Goal: Transaction & Acquisition: Purchase product/service

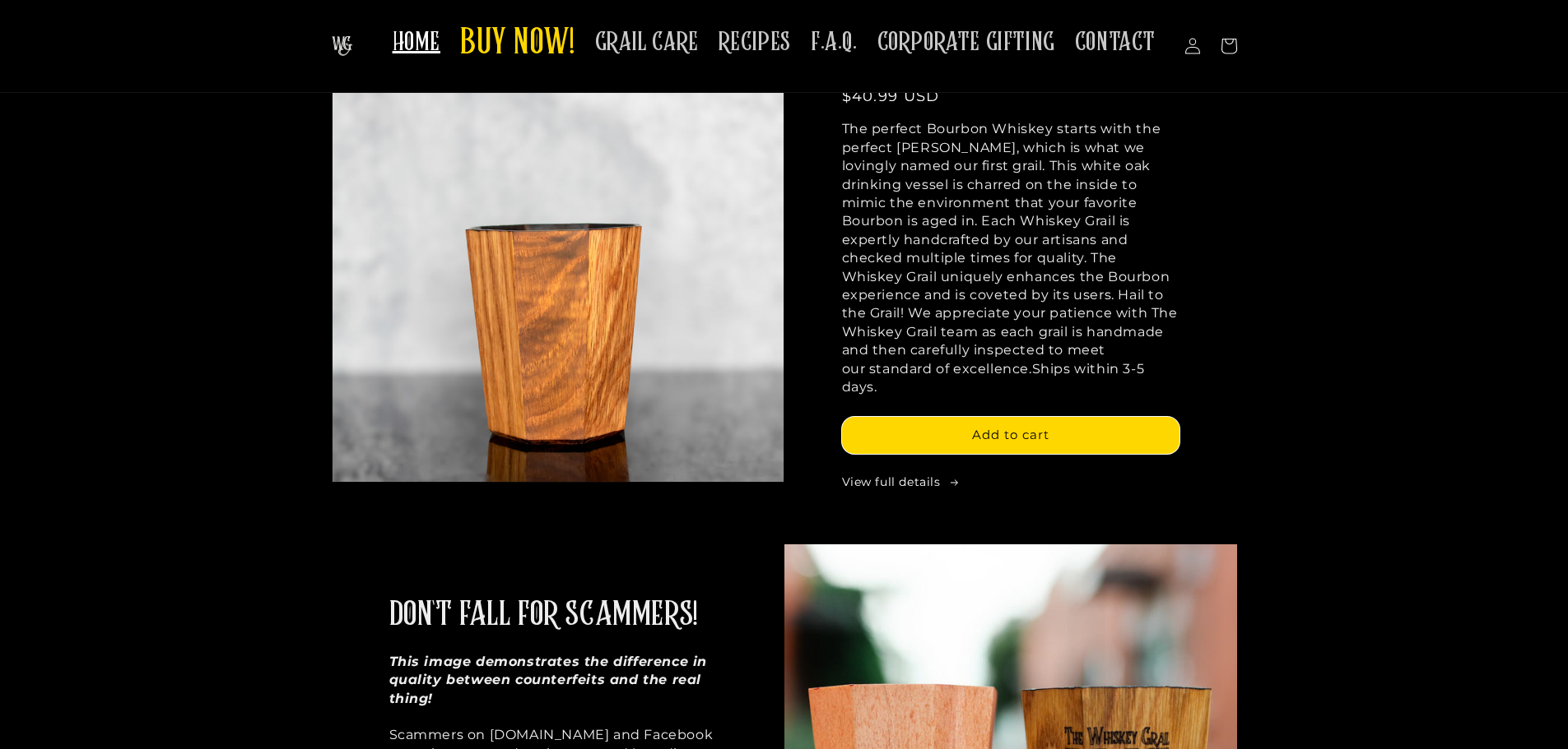
scroll to position [247, 0]
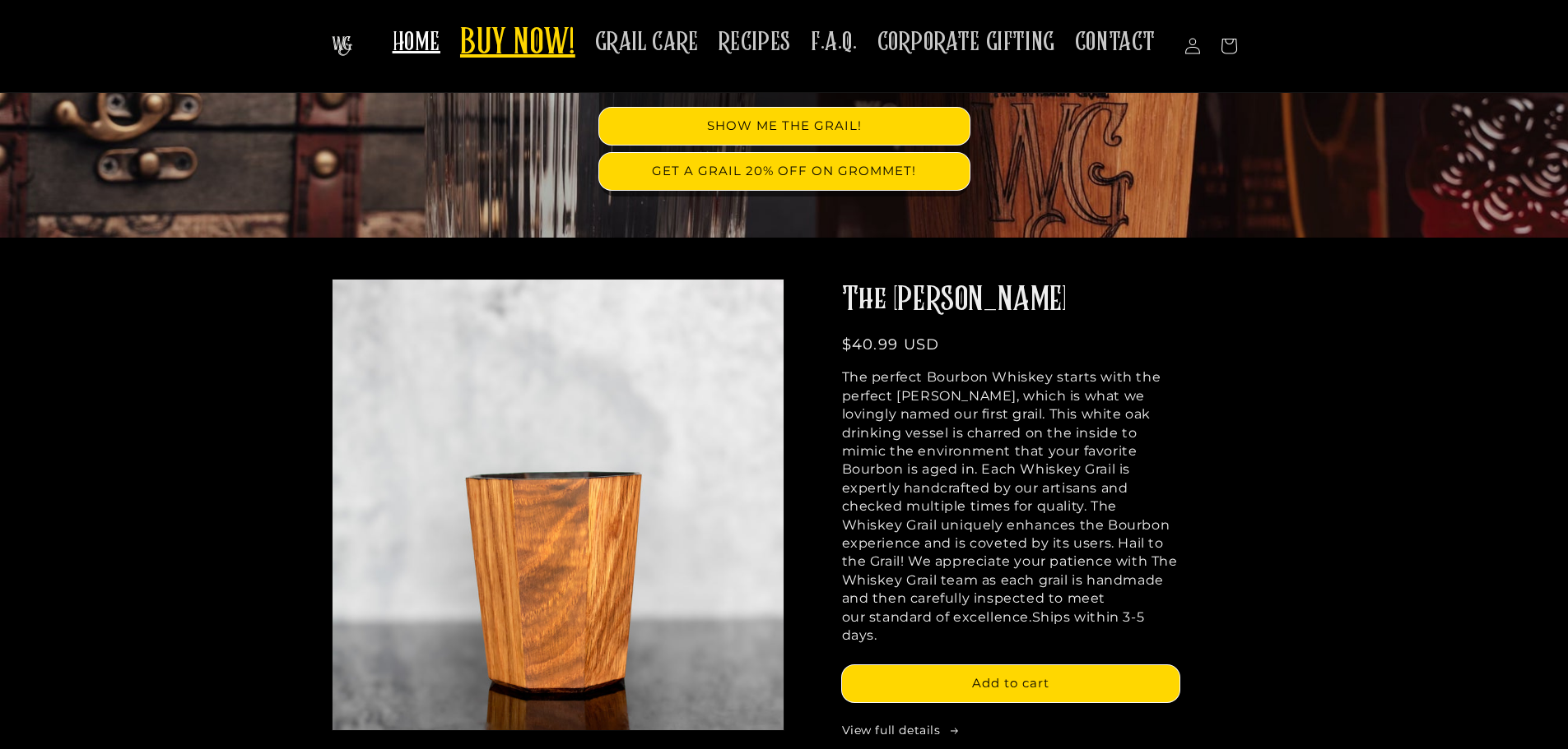
click at [520, 45] on span "BUY NOW!" at bounding box center [517, 43] width 115 height 45
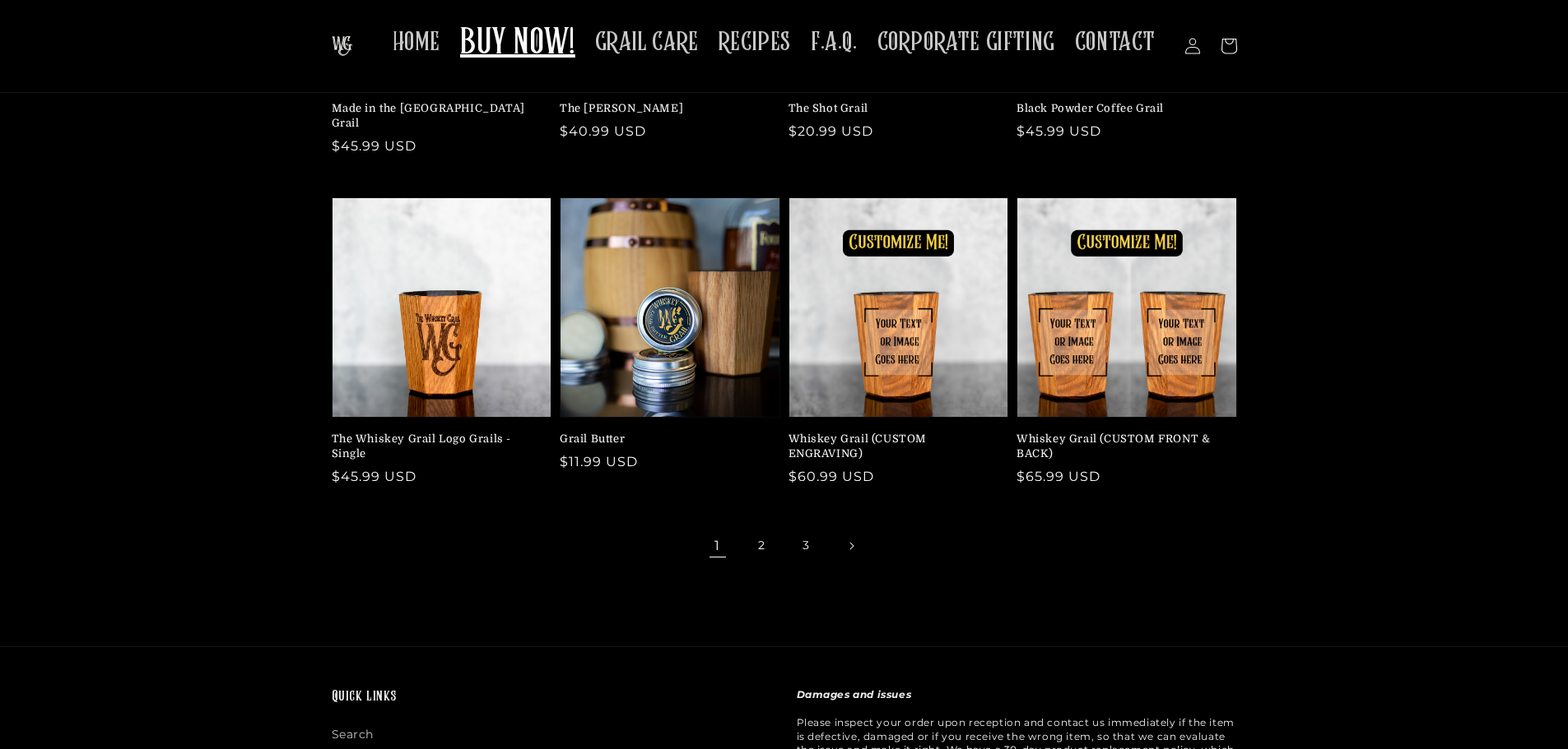
scroll to position [247, 0]
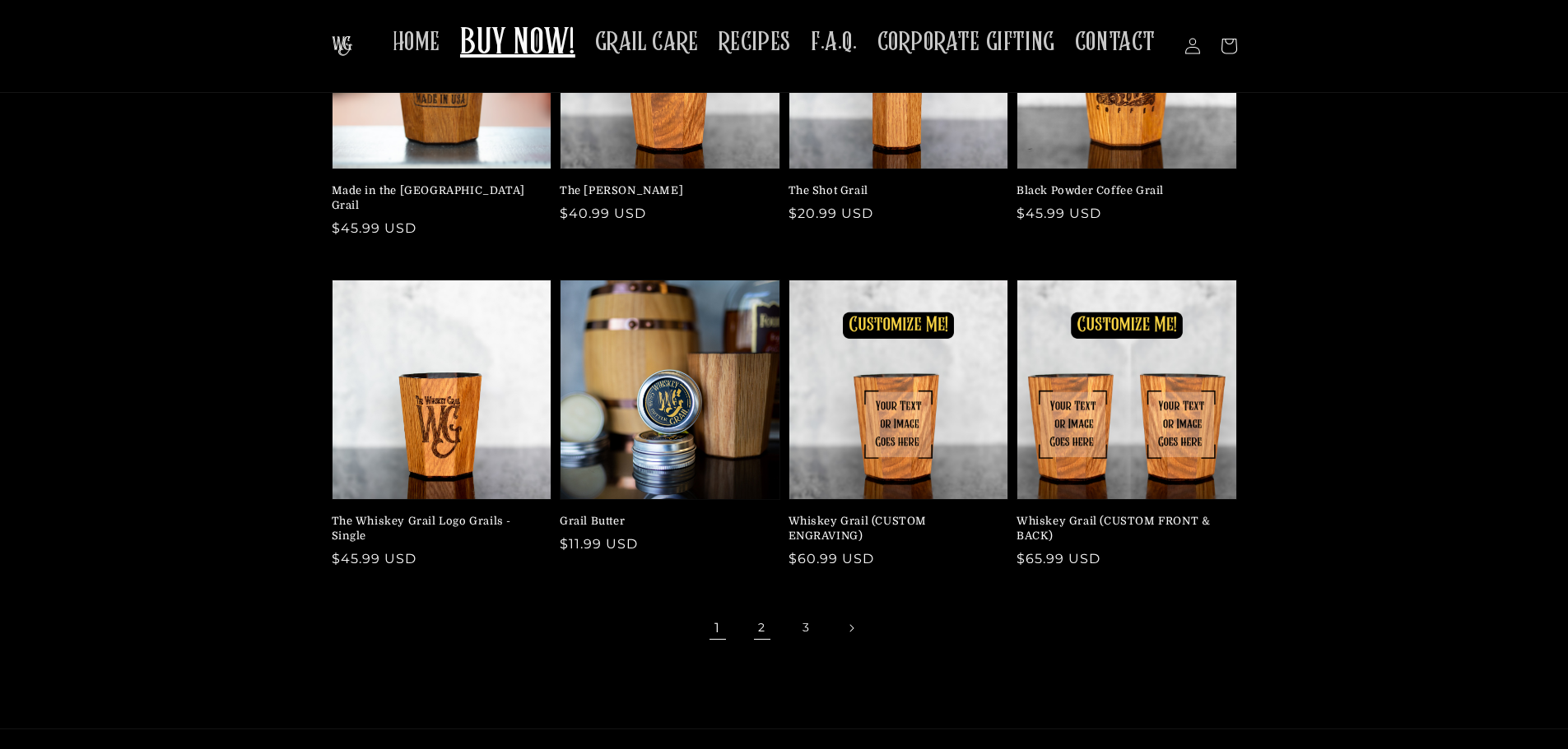
click at [758, 612] on link "2" at bounding box center [761, 628] width 36 height 36
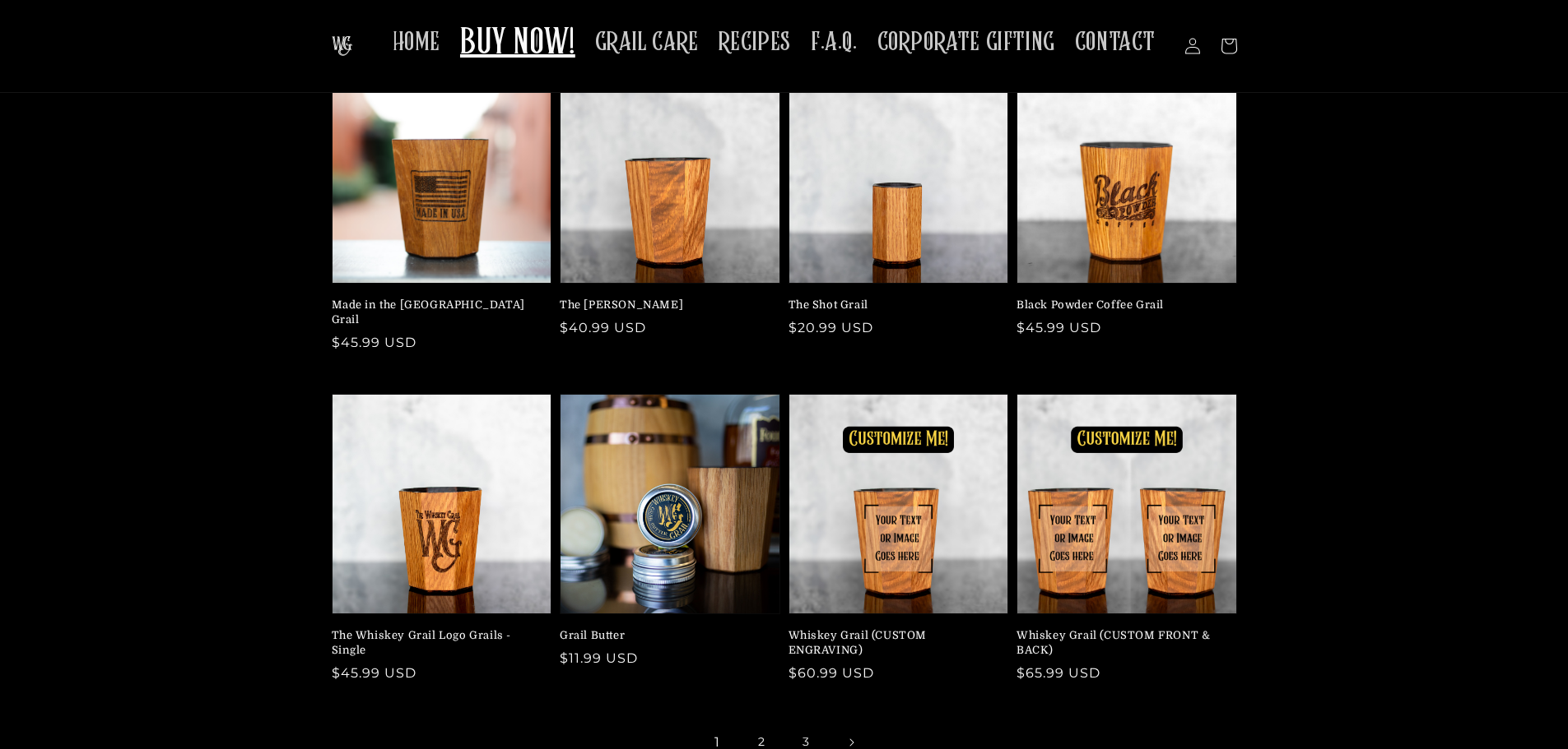
scroll to position [121, 0]
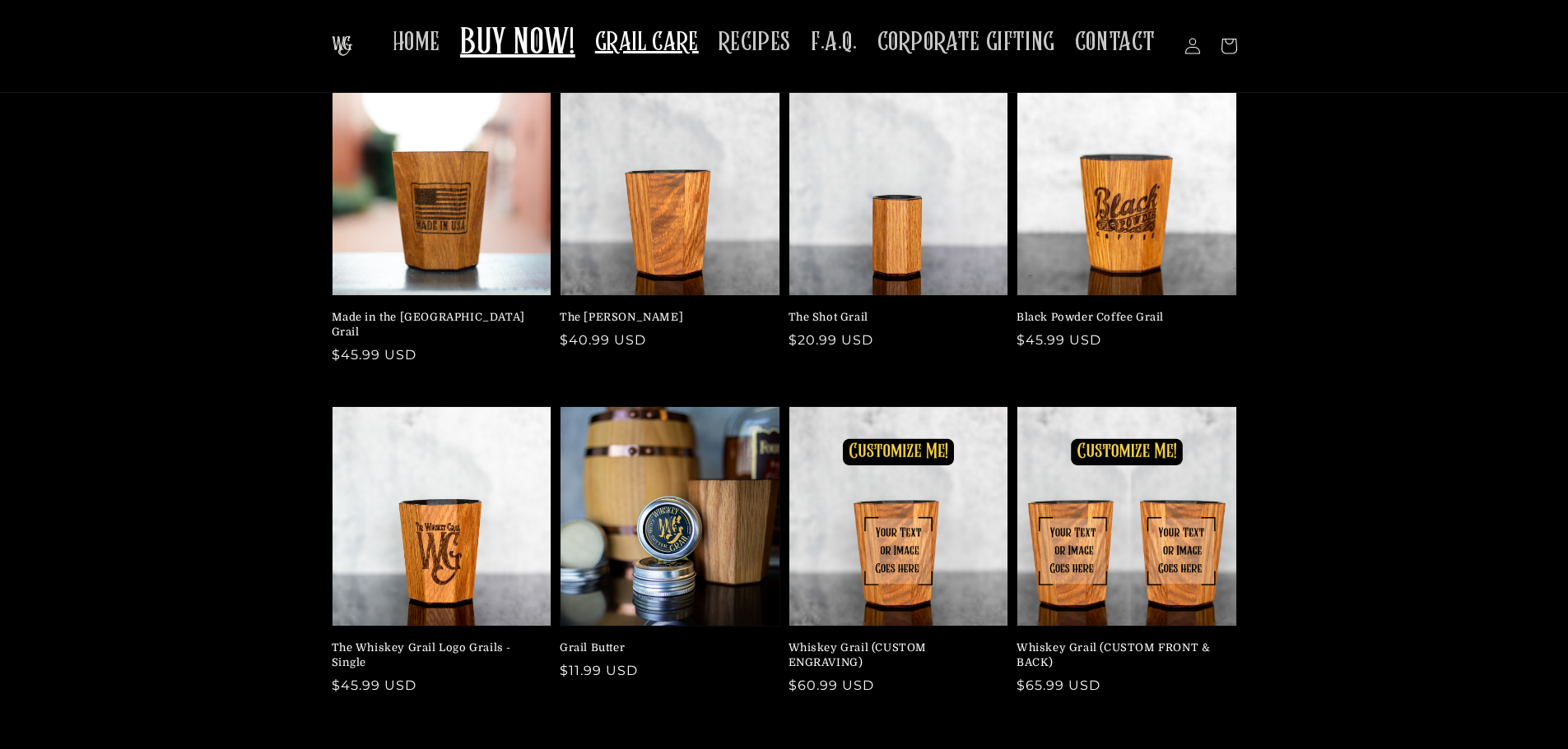
click at [648, 42] on span "GRAIL CARE" at bounding box center [646, 42] width 104 height 32
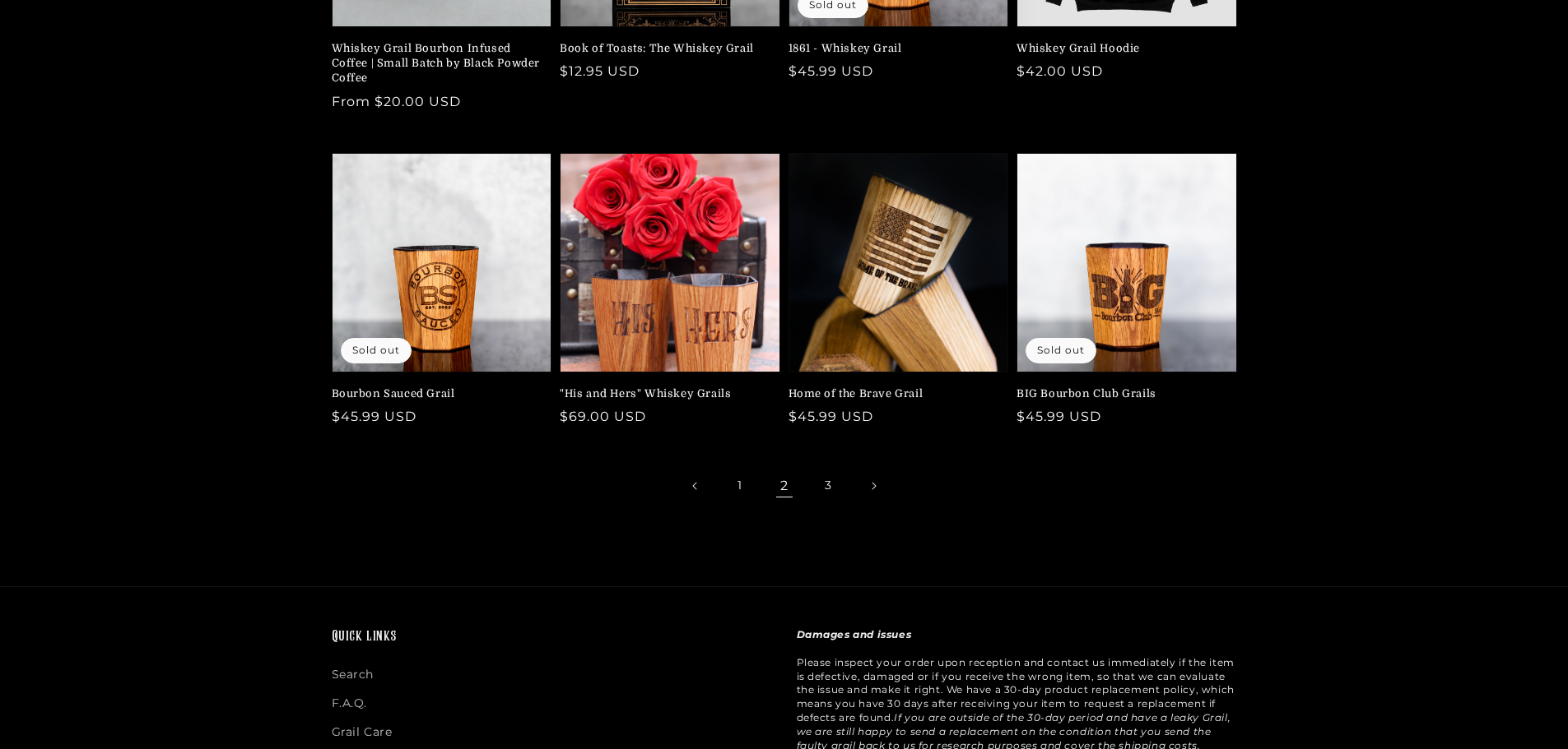
scroll to position [493, 0]
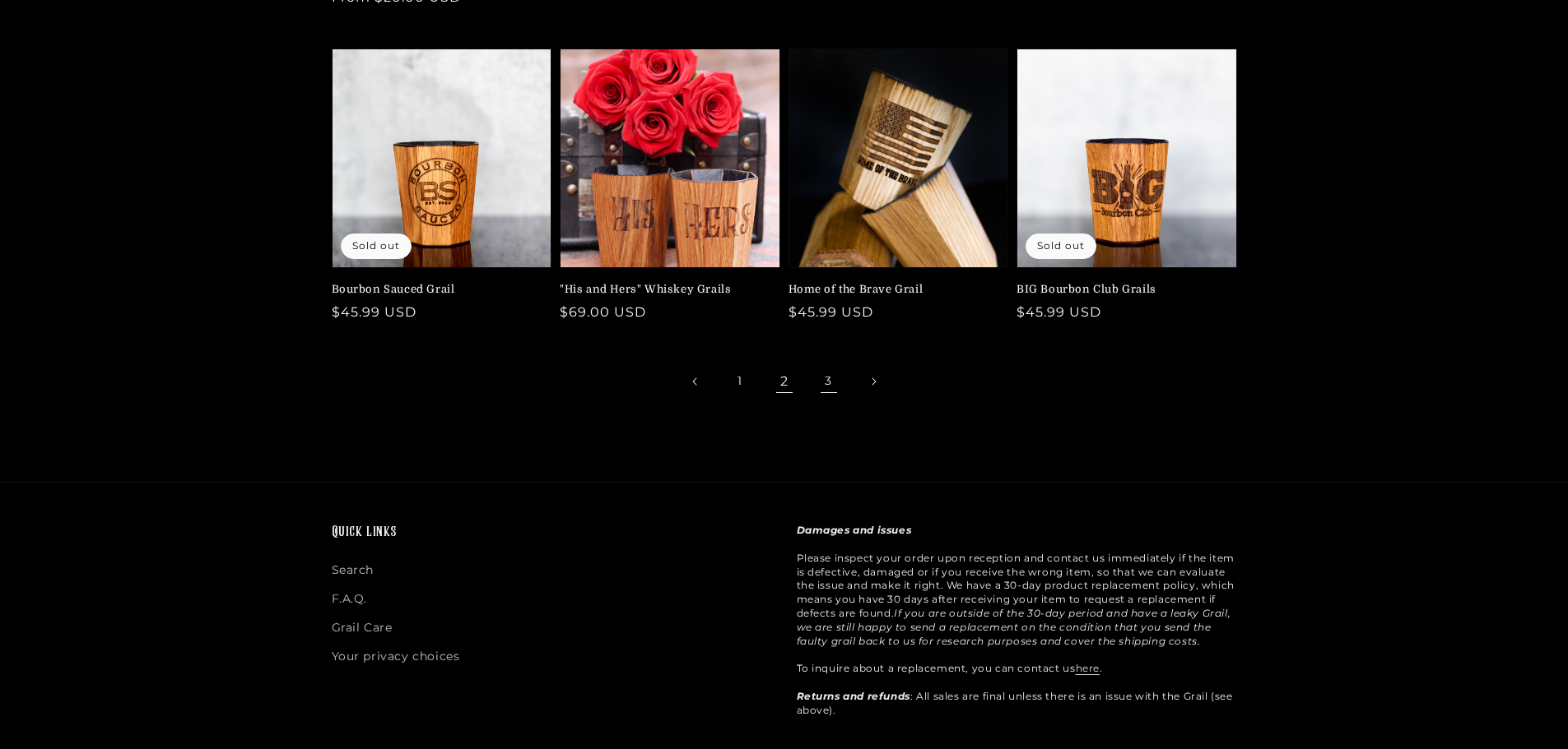
click at [827, 381] on link "3" at bounding box center [829, 381] width 36 height 36
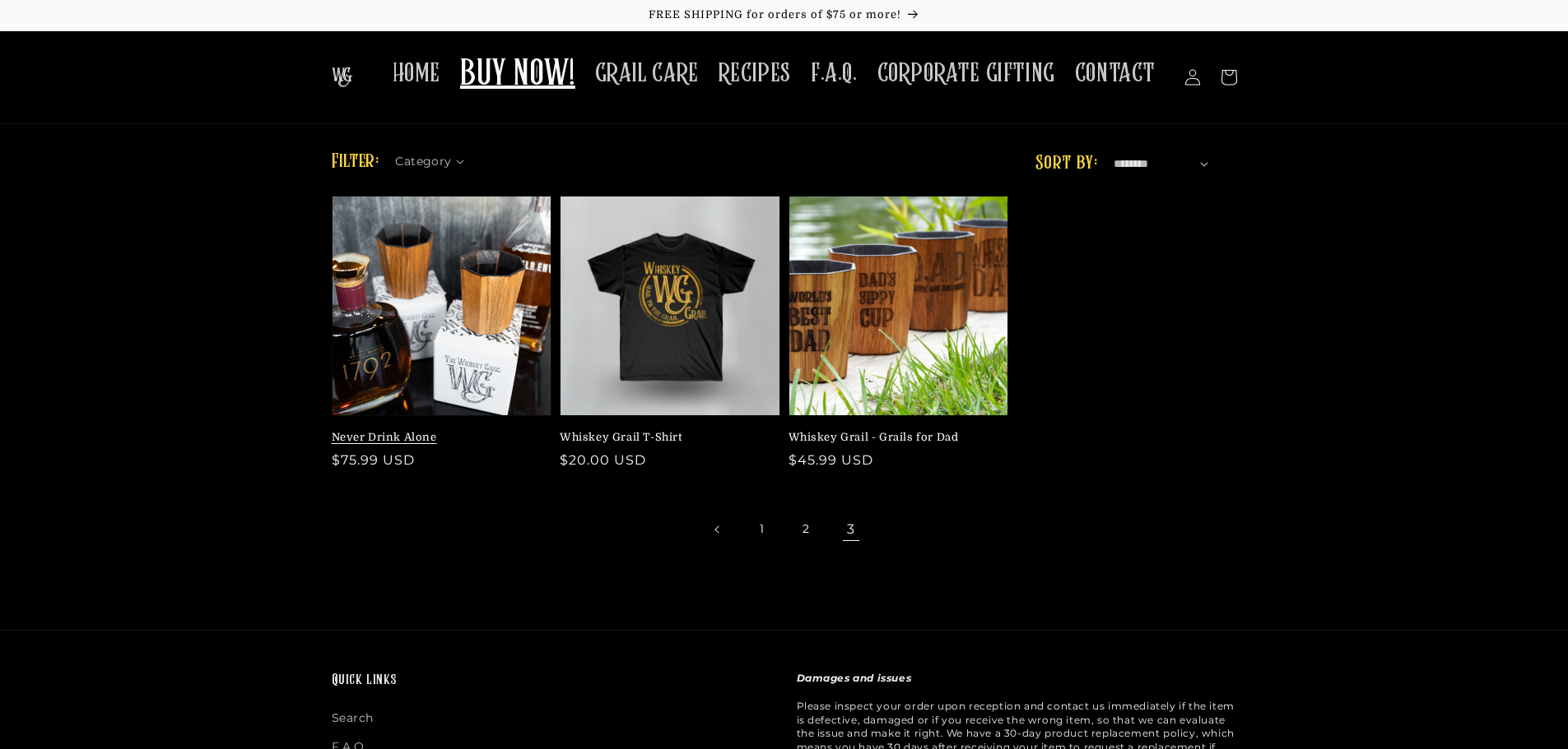
click at [450, 431] on link "Never Drink Alone" at bounding box center [436, 438] width 211 height 15
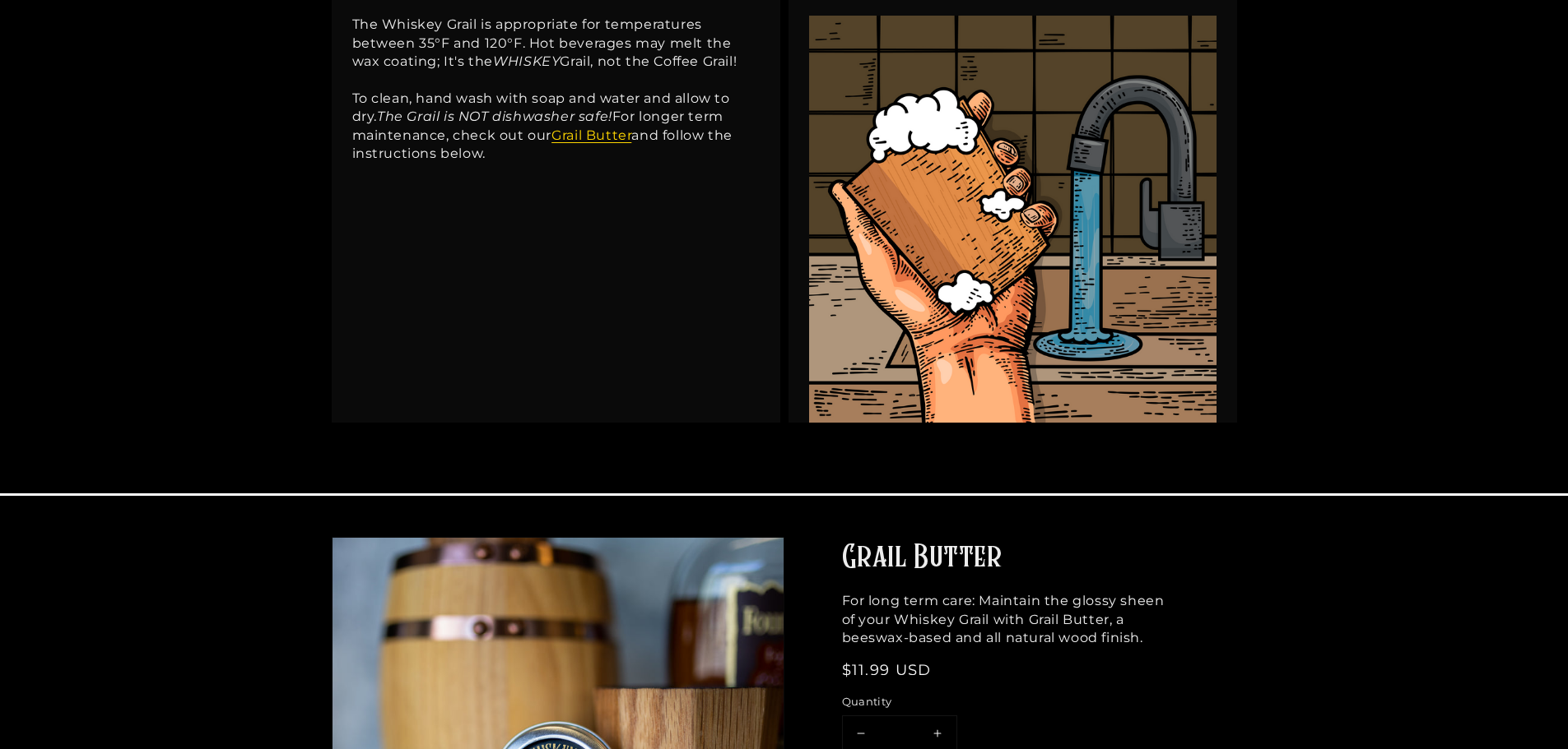
scroll to position [411, 0]
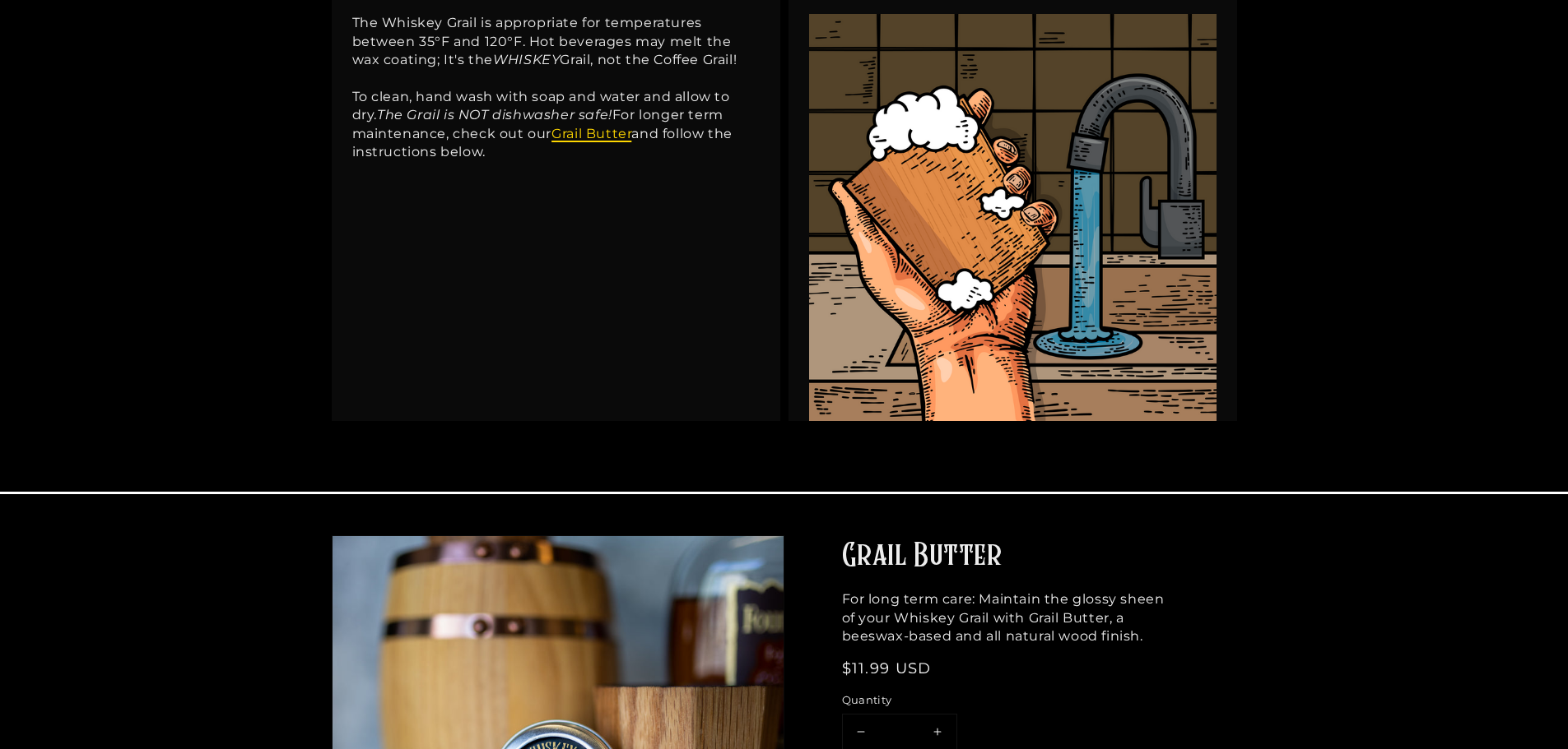
click at [592, 136] on link "Grail Butter" at bounding box center [591, 133] width 80 height 16
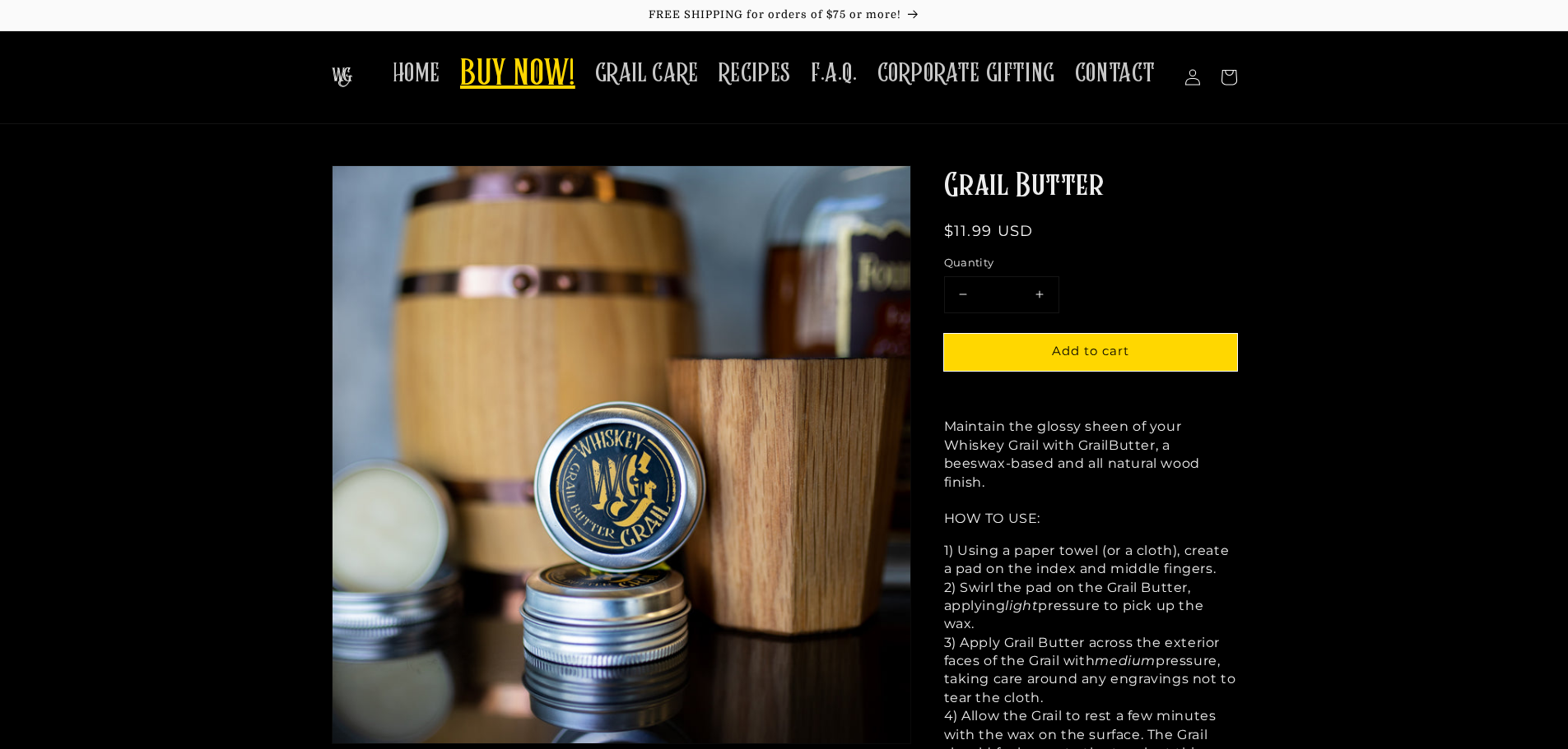
click at [530, 81] on span "BUY NOW!" at bounding box center [517, 75] width 115 height 45
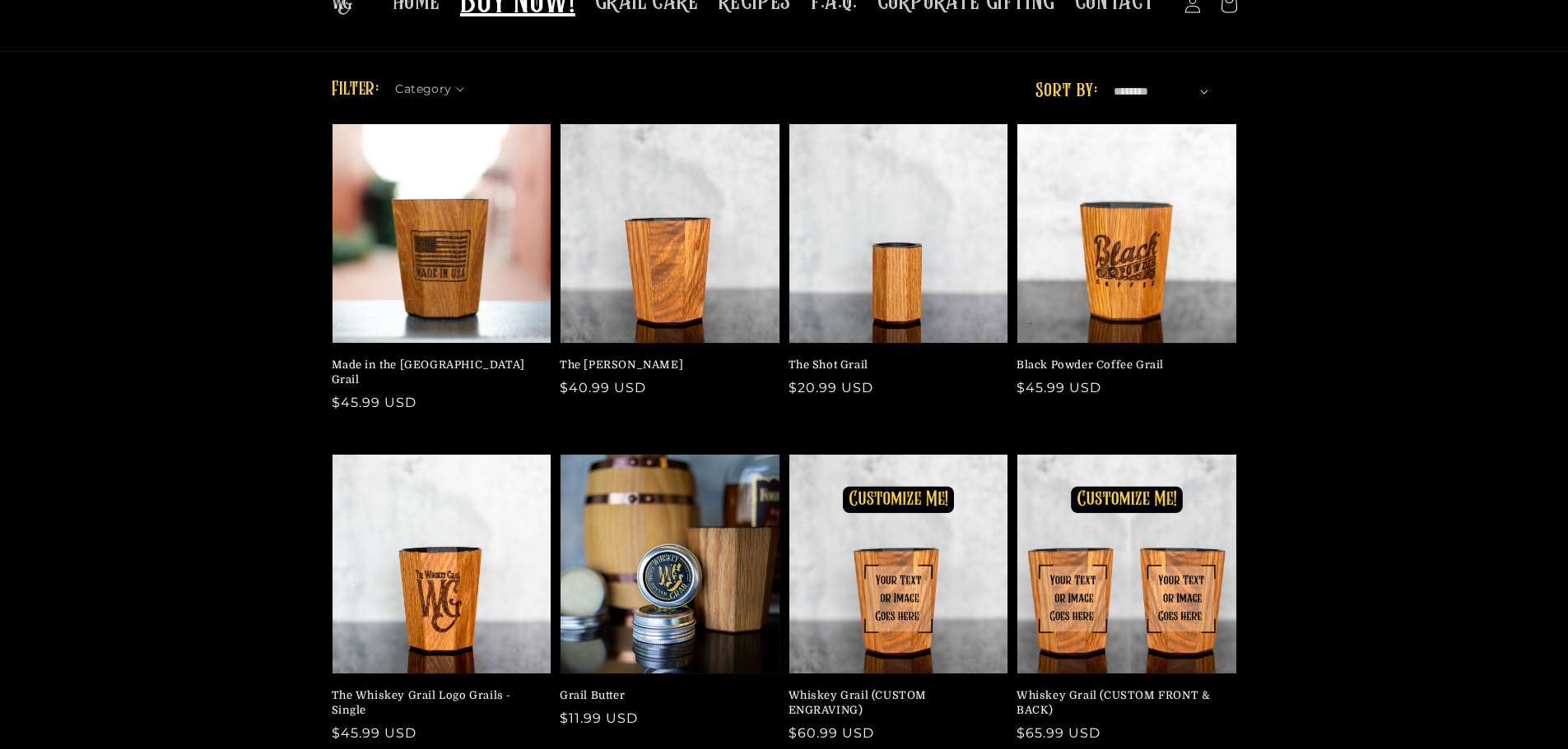
scroll to position [165, 0]
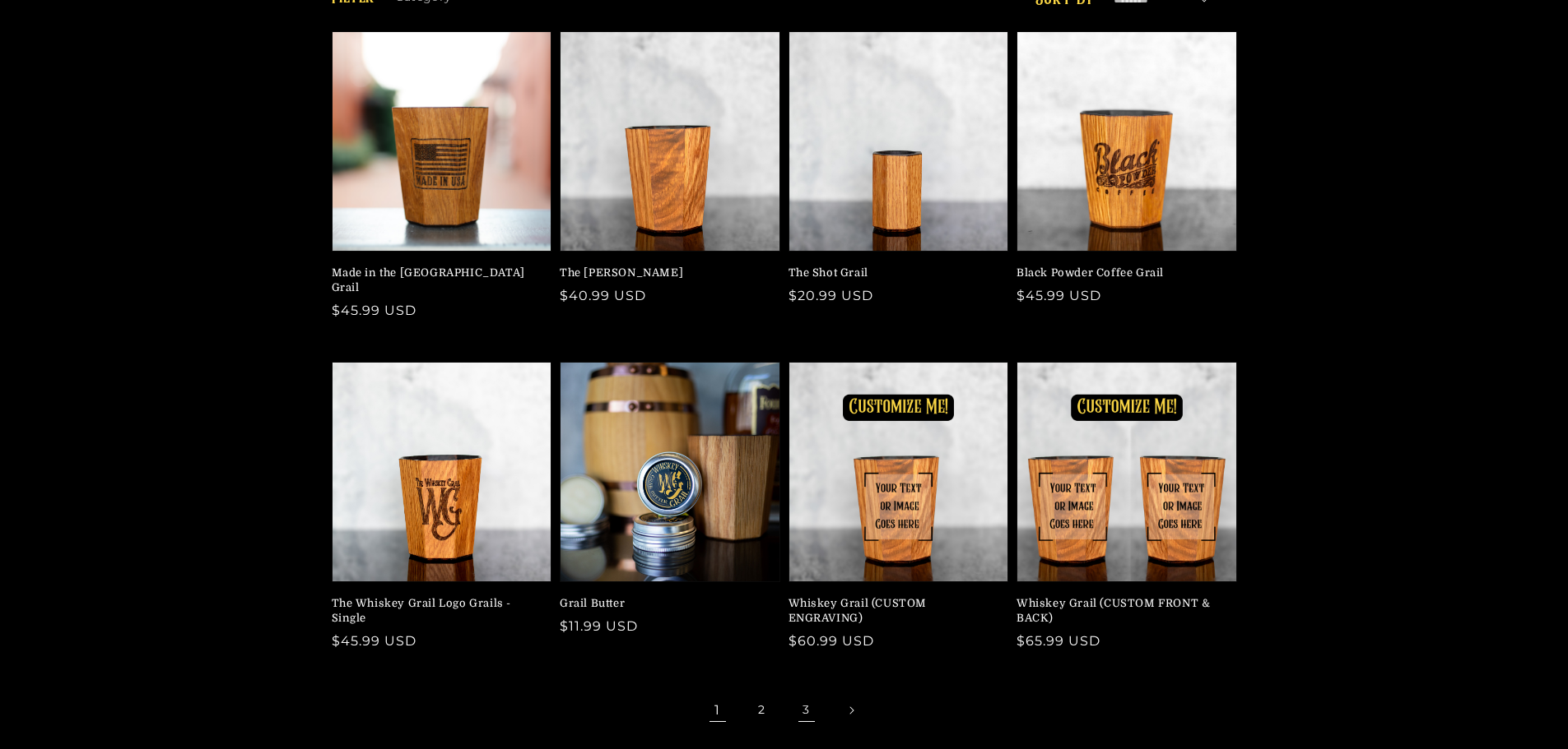
click at [805, 693] on link "3" at bounding box center [806, 710] width 36 height 36
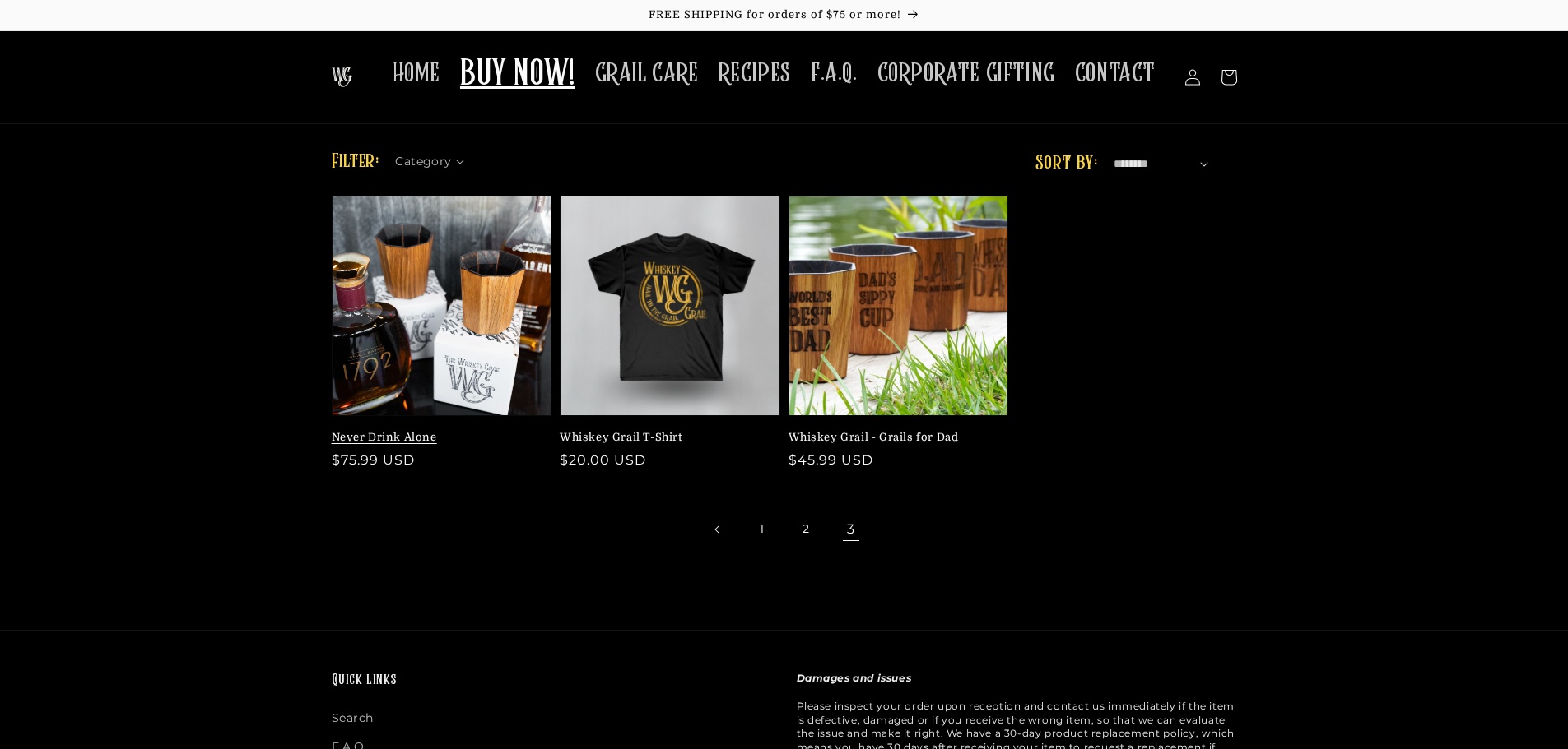
click at [442, 431] on link "Never Drink Alone" at bounding box center [436, 438] width 211 height 15
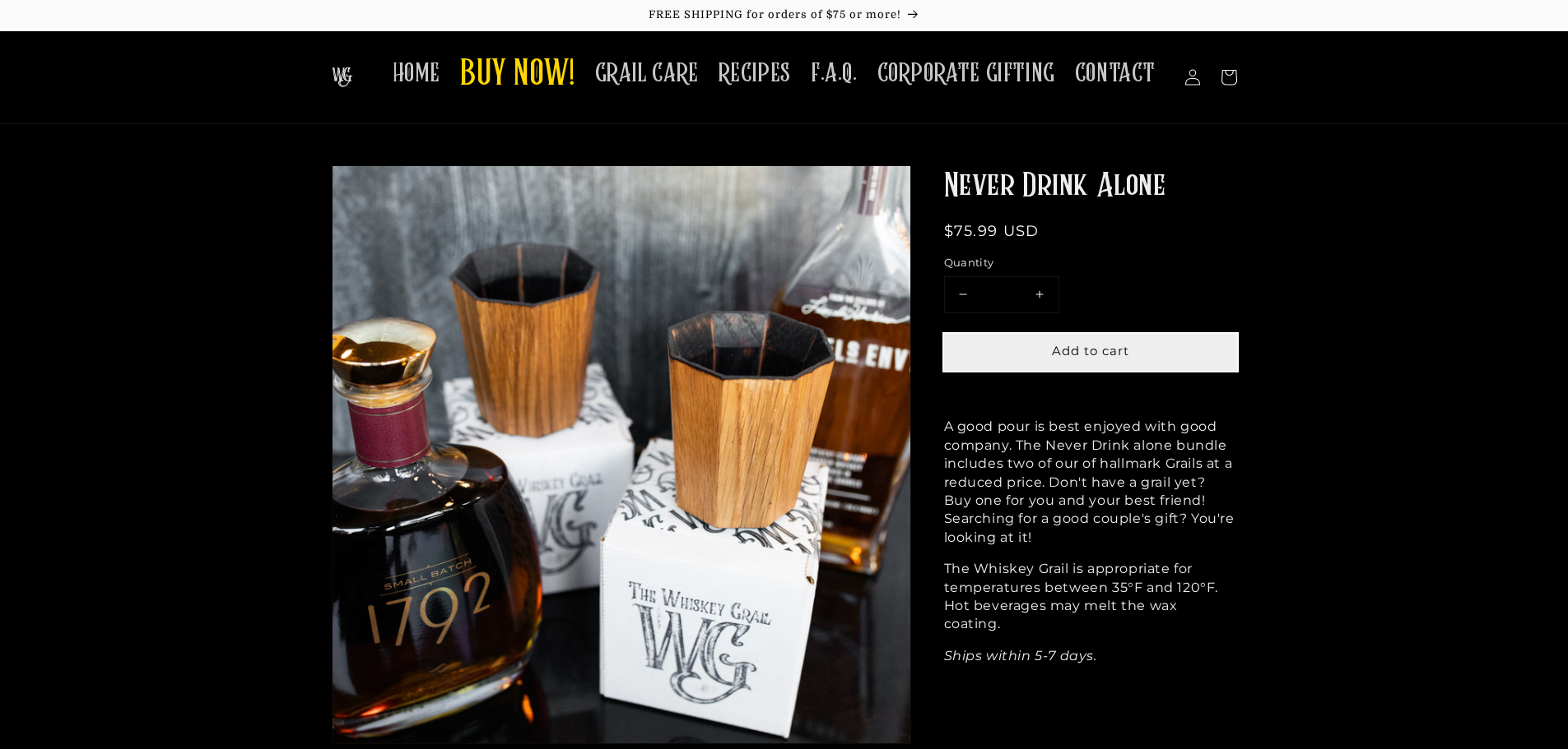
click at [1066, 346] on span "Add to cart" at bounding box center [1090, 351] width 77 height 16
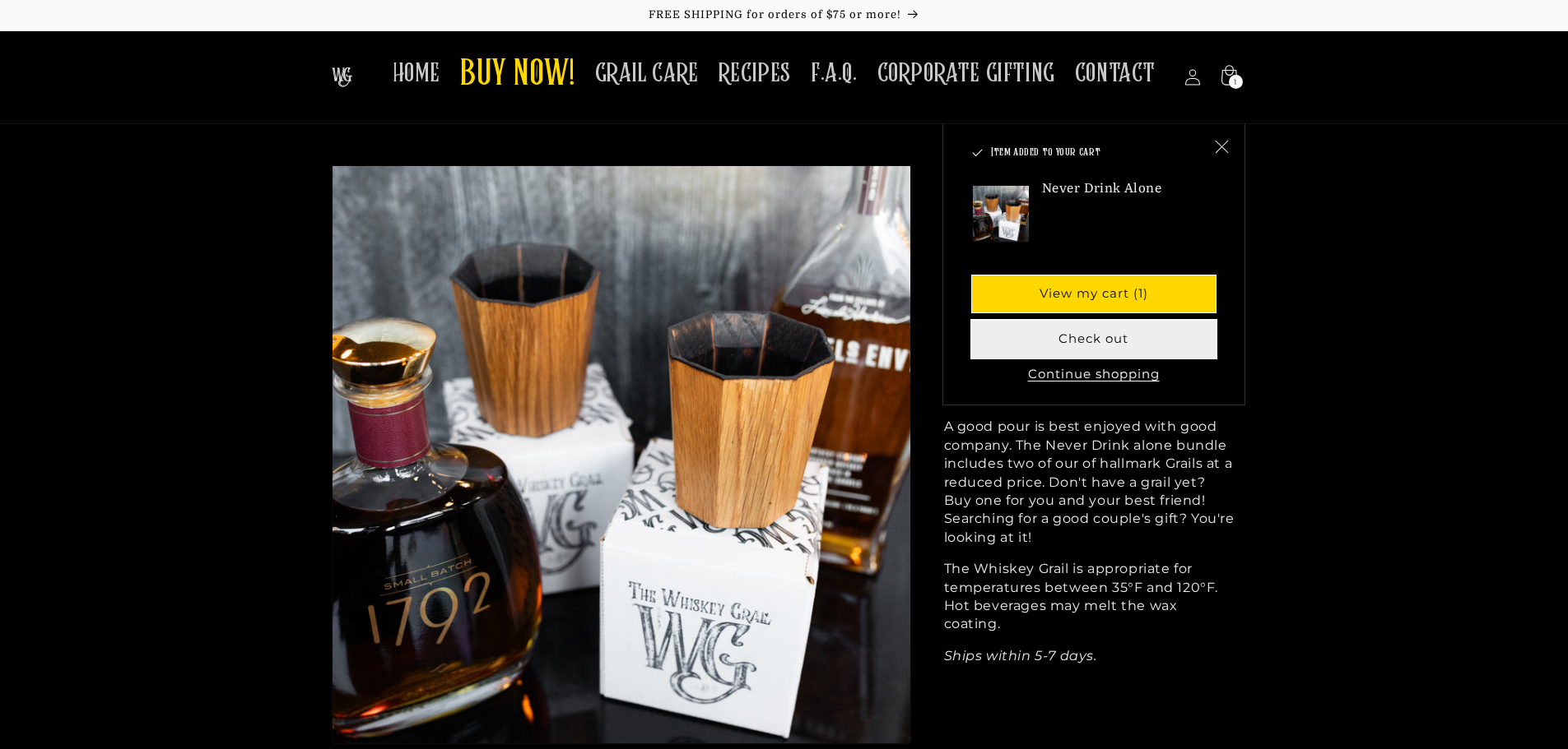
click at [1080, 334] on button "Check out" at bounding box center [1094, 340] width 244 height 37
